Goal: Task Accomplishment & Management: Complete application form

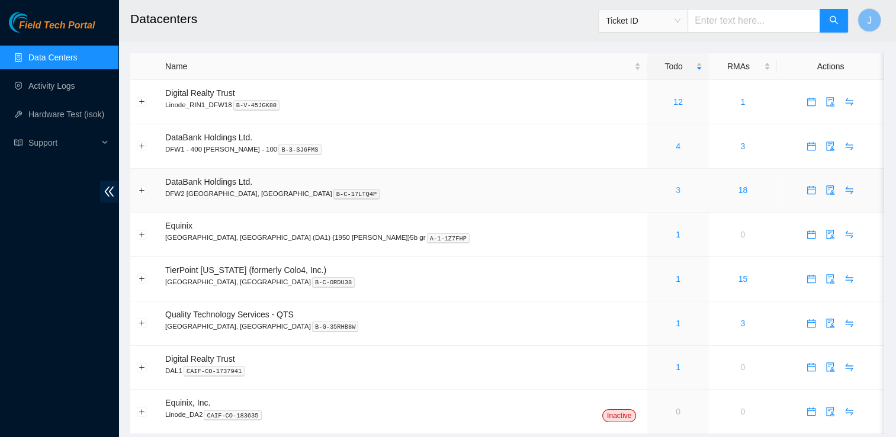
click at [676, 193] on link "3" at bounding box center [678, 189] width 5 height 9
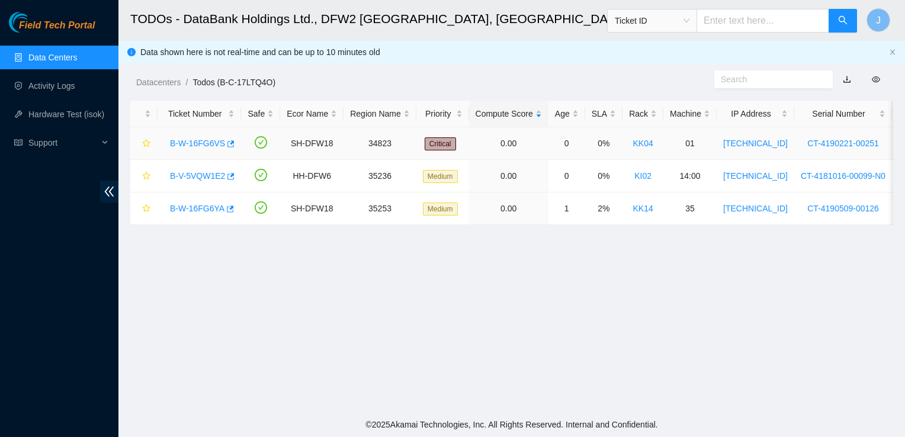
click at [184, 145] on link "B-W-16FG6VS" at bounding box center [197, 143] width 55 height 9
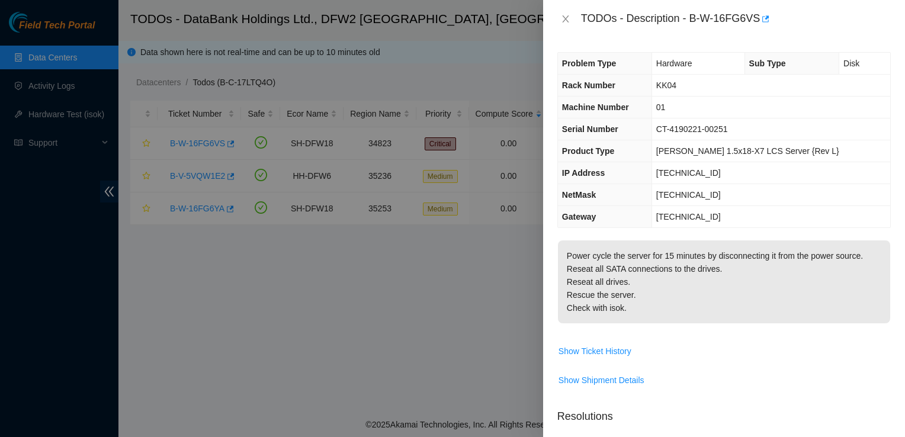
click at [402, 303] on div at bounding box center [452, 218] width 905 height 437
click at [564, 24] on button "Close" at bounding box center [565, 19] width 17 height 11
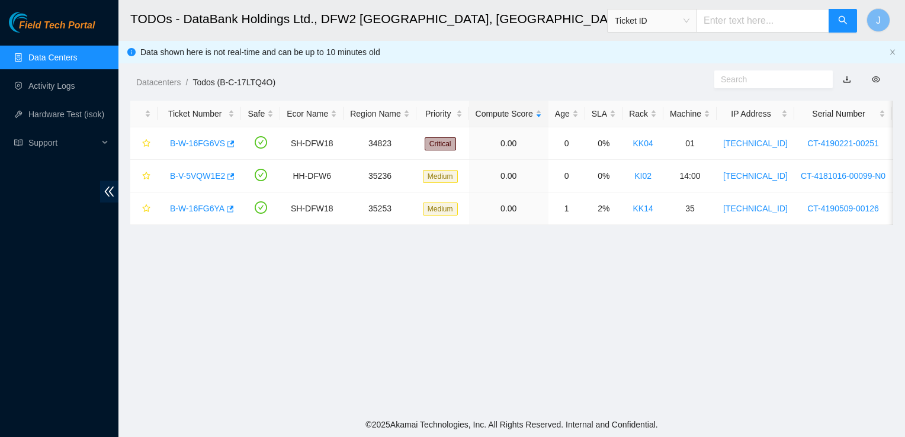
click at [390, 291] on main "TODOs - DataBank Holdings Ltd., DFW2 Richardson, TX Ticket ID J Data shown here…" at bounding box center [511, 206] width 787 height 412
click at [196, 211] on link "B-W-16FG6YA" at bounding box center [197, 208] width 54 height 9
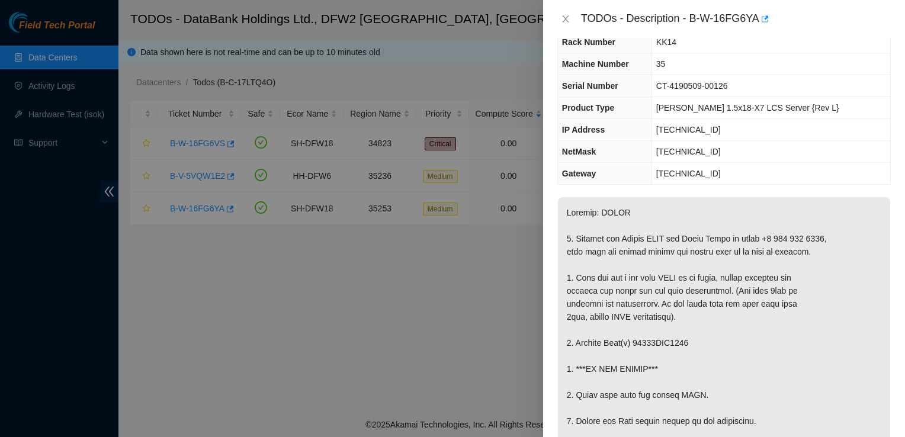
scroll to position [47, 0]
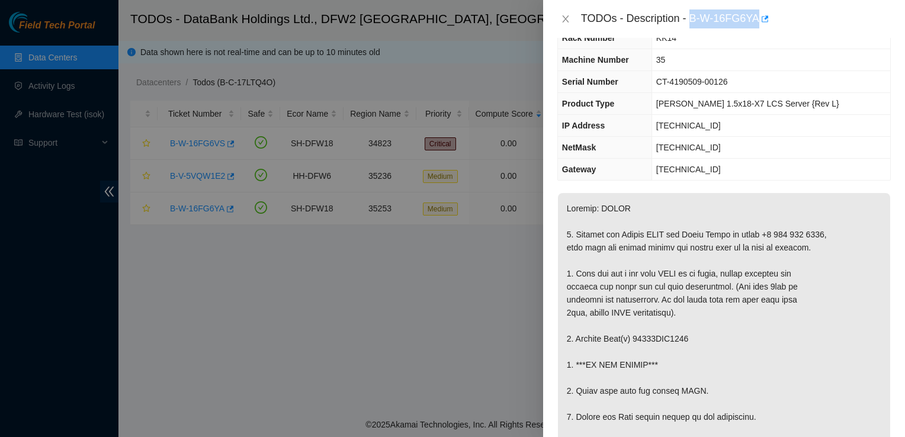
drag, startPoint x: 691, startPoint y: 17, endPoint x: 757, endPoint y: 23, distance: 66.0
click at [757, 23] on div "TODOs - Description - B-W-16FG6YA" at bounding box center [736, 18] width 310 height 19
copy div "B-W-16FG6YA"
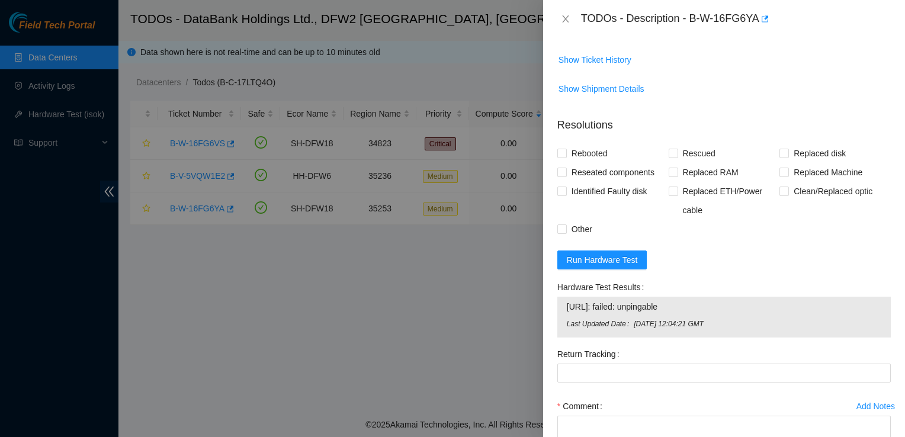
scroll to position [903, 0]
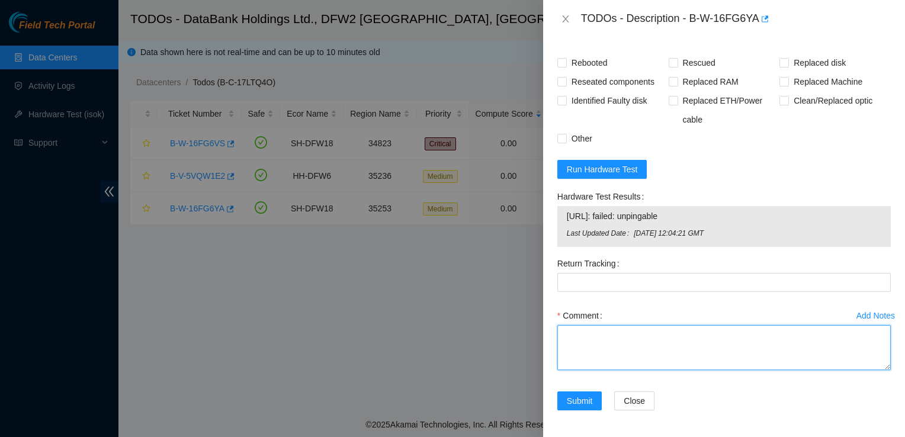
click at [580, 340] on textarea "Comment" at bounding box center [723, 347] width 333 height 45
paste textarea "shut down server safely, replaced bad disk, and received shell screen, ticket n…"
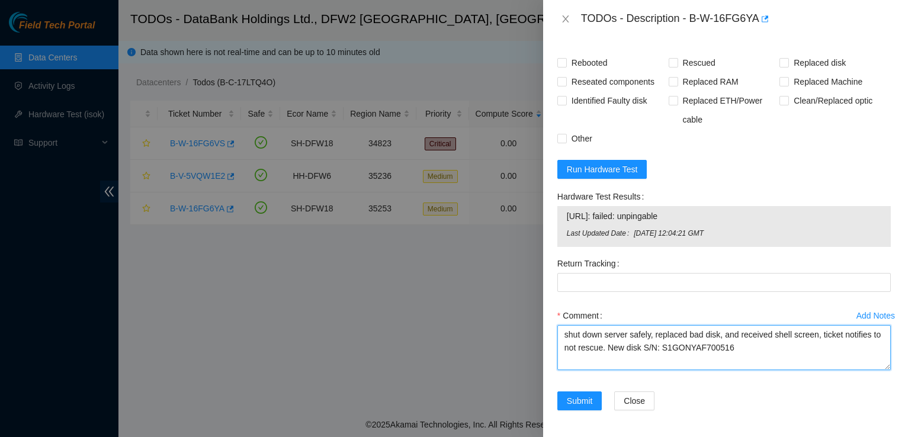
type textarea "shut down server safely, replaced bad disk, and received shell screen, ticket n…"
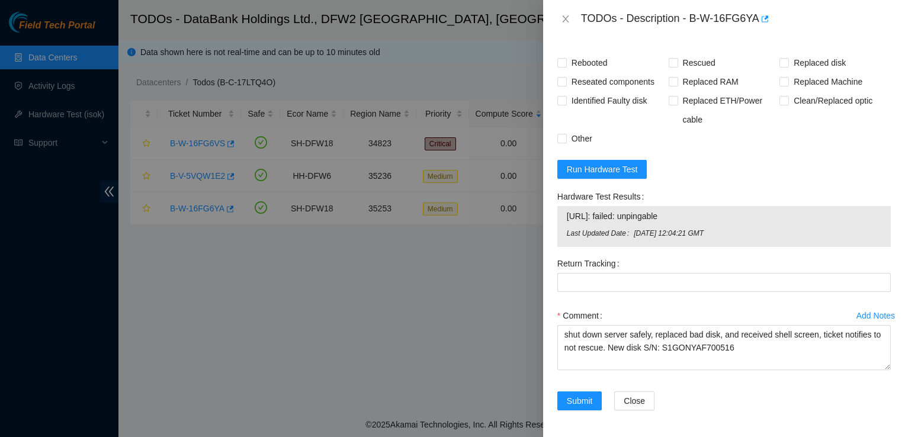
click at [532, 222] on div at bounding box center [452, 218] width 905 height 437
drag, startPoint x: 490, startPoint y: 303, endPoint x: 522, endPoint y: 210, distance: 98.9
click at [490, 303] on div at bounding box center [452, 218] width 905 height 437
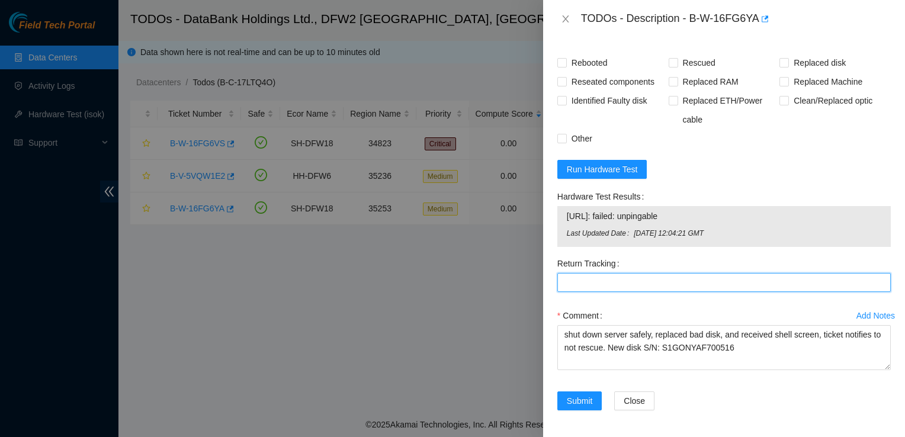
click at [592, 285] on Tracking "Return Tracking" at bounding box center [723, 282] width 333 height 19
paste Tracking "463470057804"
click at [566, 281] on Tracking "463470057804" at bounding box center [723, 282] width 333 height 19
click at [633, 281] on Tracking "463470057804" at bounding box center [723, 282] width 333 height 19
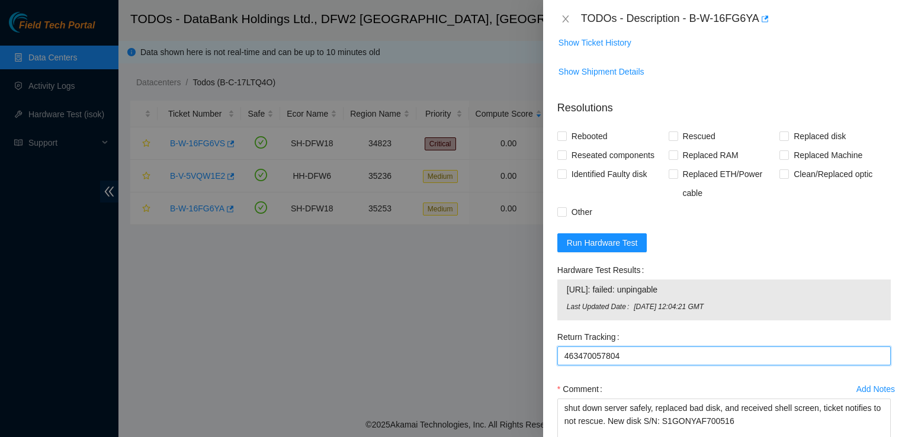
scroll to position [801, 0]
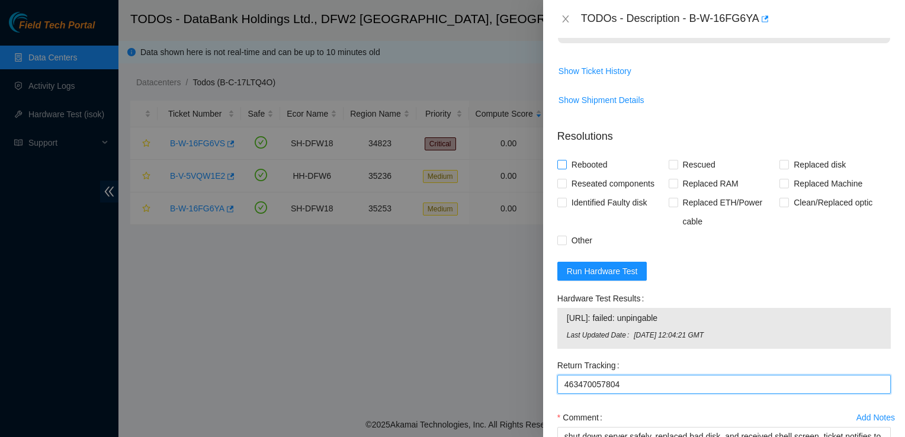
type Tracking "463470057804"
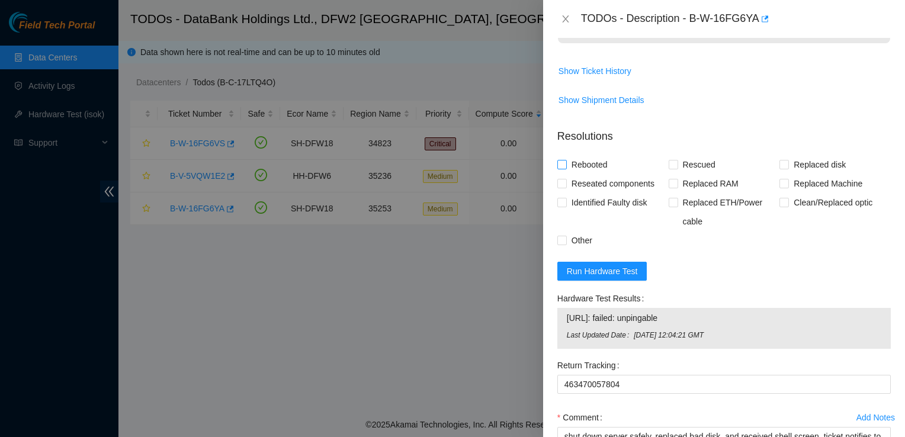
click at [594, 166] on span "Rebooted" at bounding box center [590, 164] width 46 height 19
click at [566, 166] on input "Rebooted" at bounding box center [561, 164] width 8 height 8
checkbox input "true"
click at [792, 161] on span "Replaced disk" at bounding box center [820, 164] width 62 height 19
click at [788, 161] on input "Replaced disk" at bounding box center [783, 164] width 8 height 8
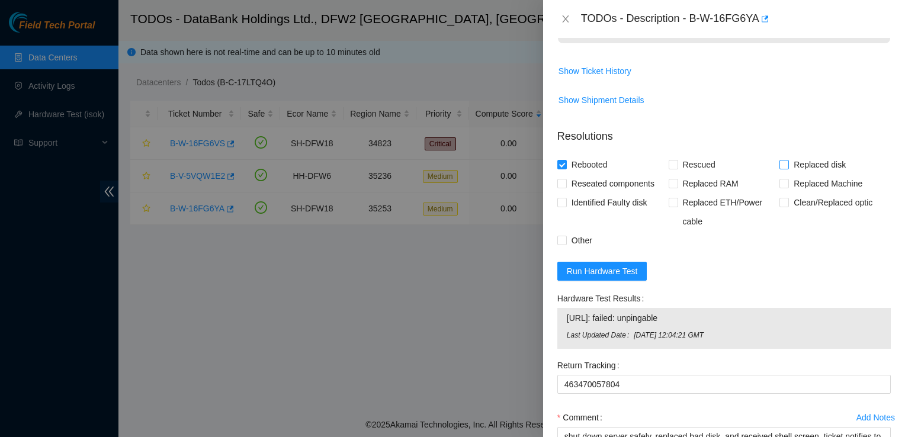
checkbox input "true"
click at [604, 177] on span "Reseated components" at bounding box center [613, 183] width 92 height 19
click at [566, 179] on input "Reseated components" at bounding box center [561, 183] width 8 height 8
checkbox input "true"
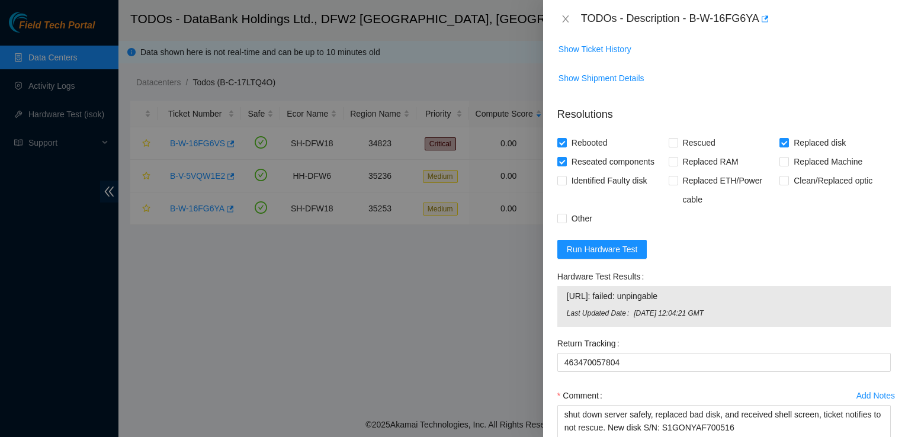
scroll to position [903, 0]
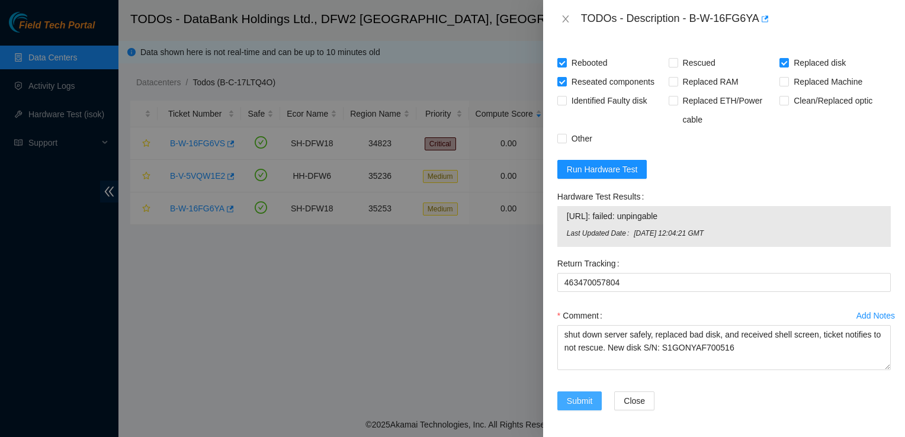
click at [570, 399] on span "Submit" at bounding box center [580, 400] width 26 height 13
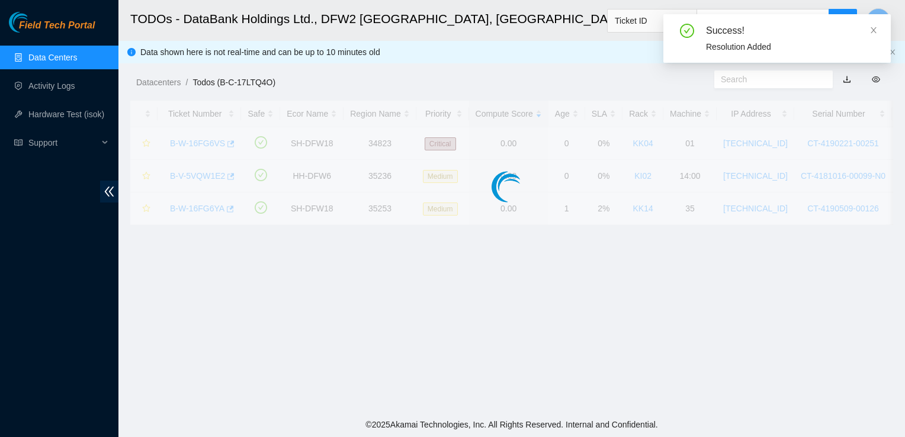
scroll to position [334, 0]
